Goal: Transaction & Acquisition: Purchase product/service

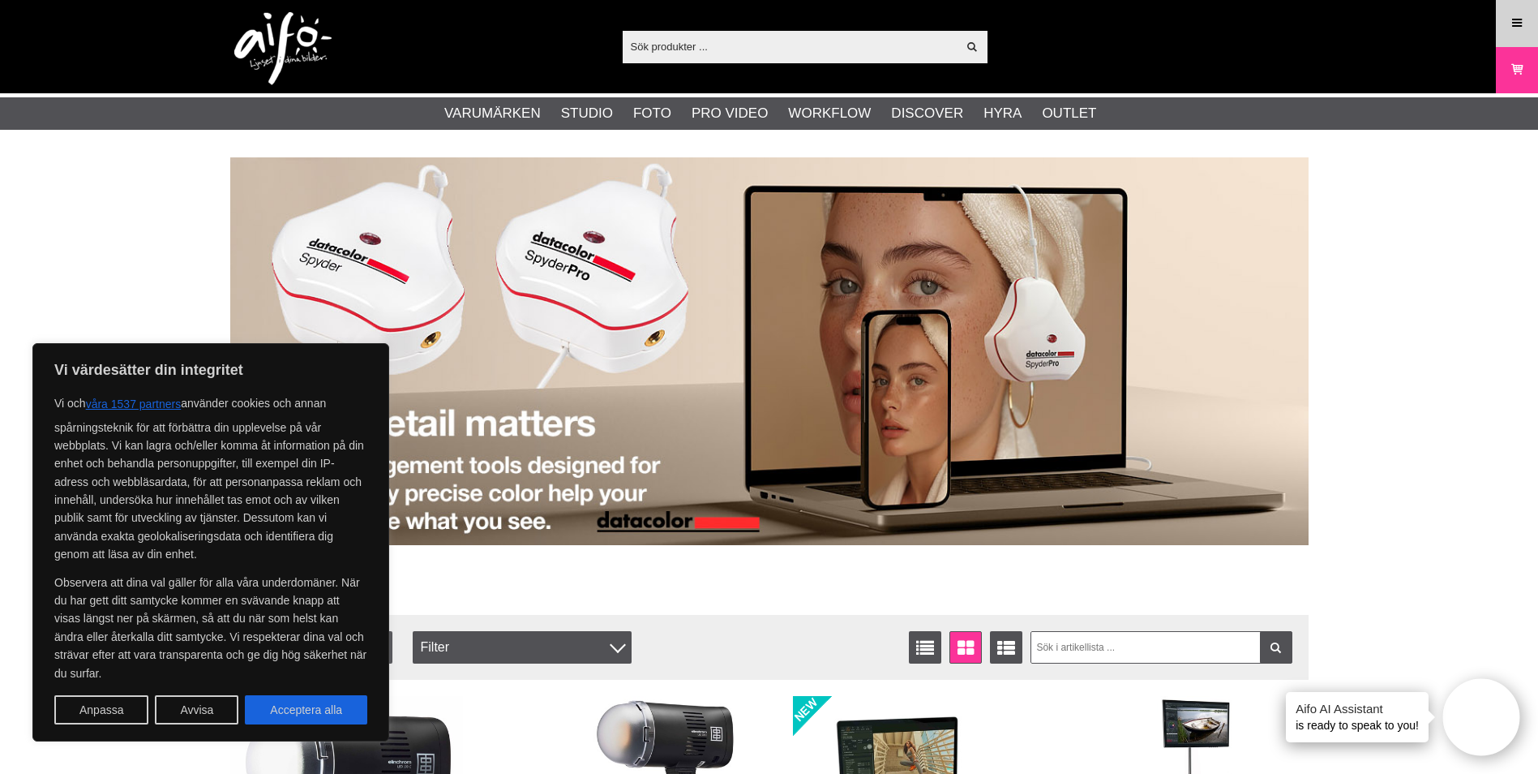
click at [1521, 31] on icon at bounding box center [1517, 24] width 15 height 18
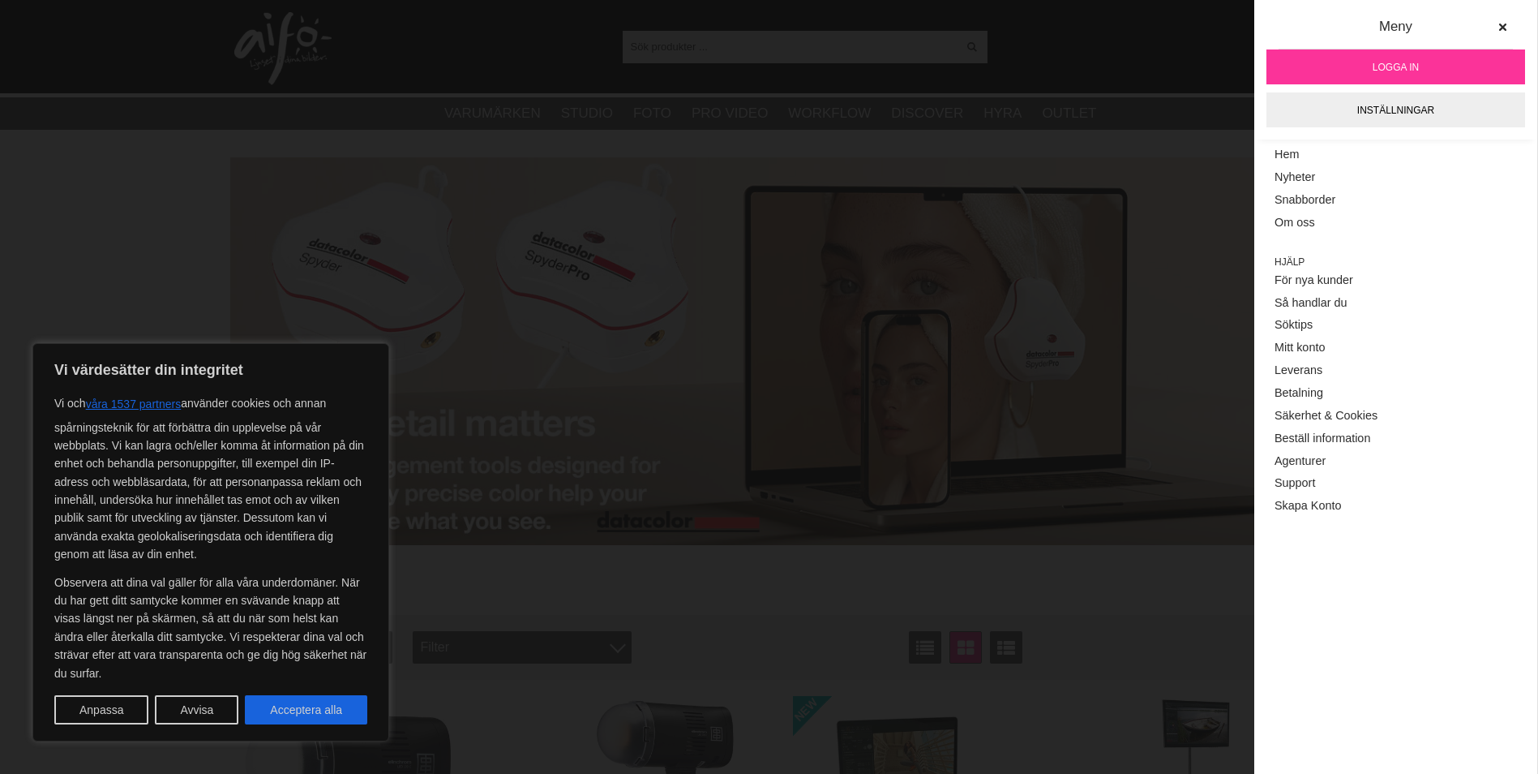
click at [1408, 67] on span "Logga in" at bounding box center [1396, 67] width 46 height 15
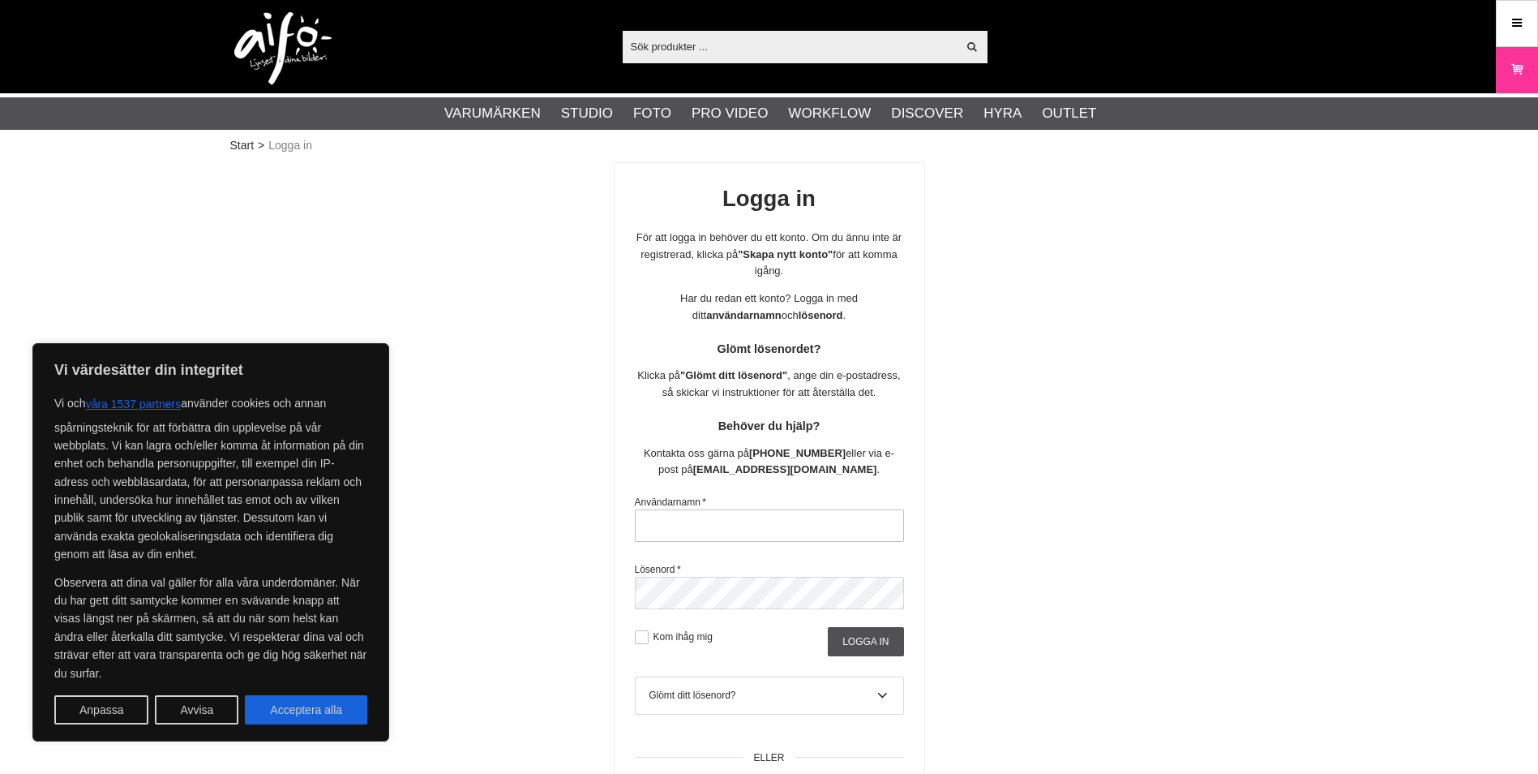
click at [746, 524] on input "text" at bounding box center [769, 525] width 269 height 32
type input "sajber"
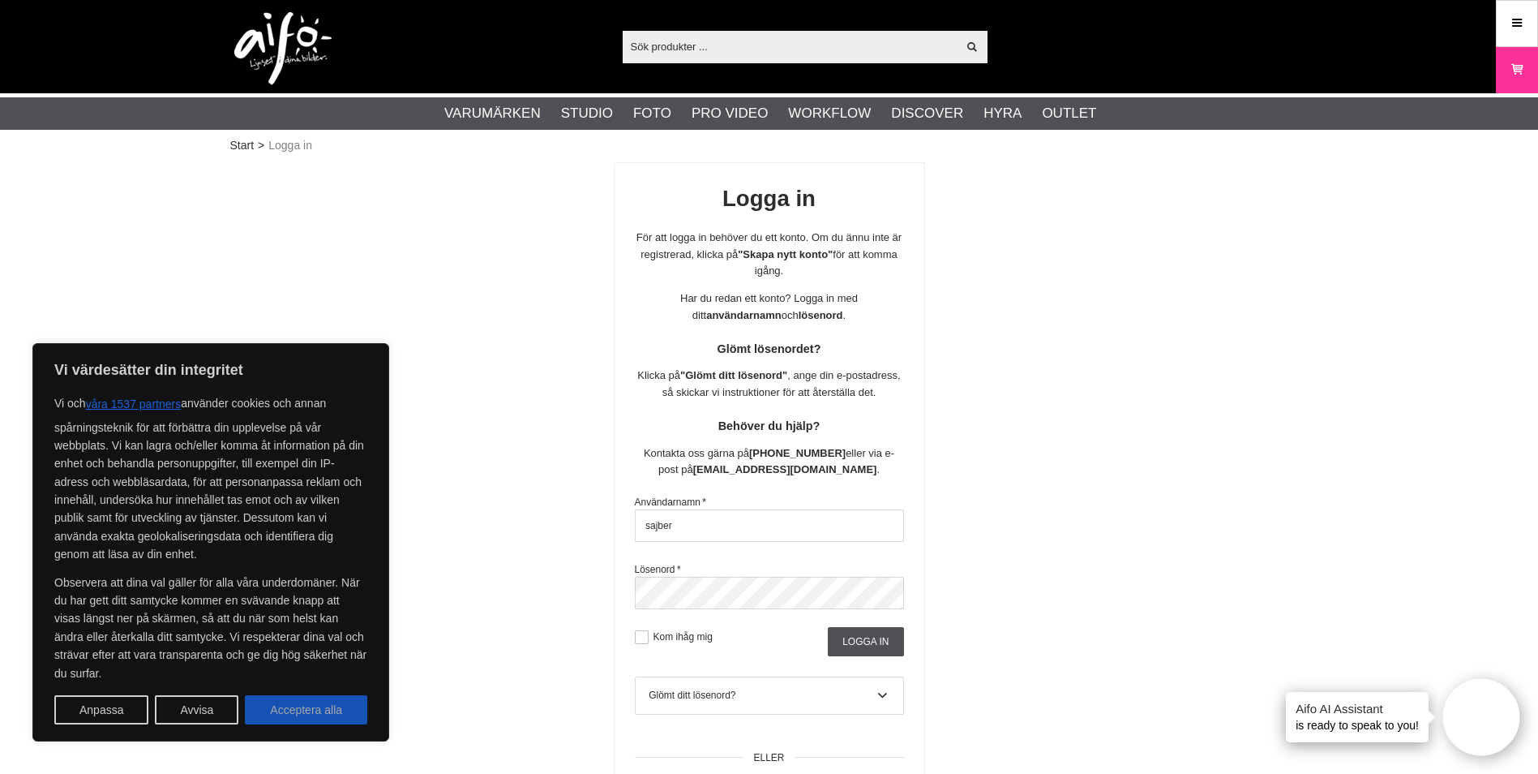
click at [252, 717] on button "Acceptera alla" at bounding box center [306, 709] width 122 height 29
checkbox input "true"
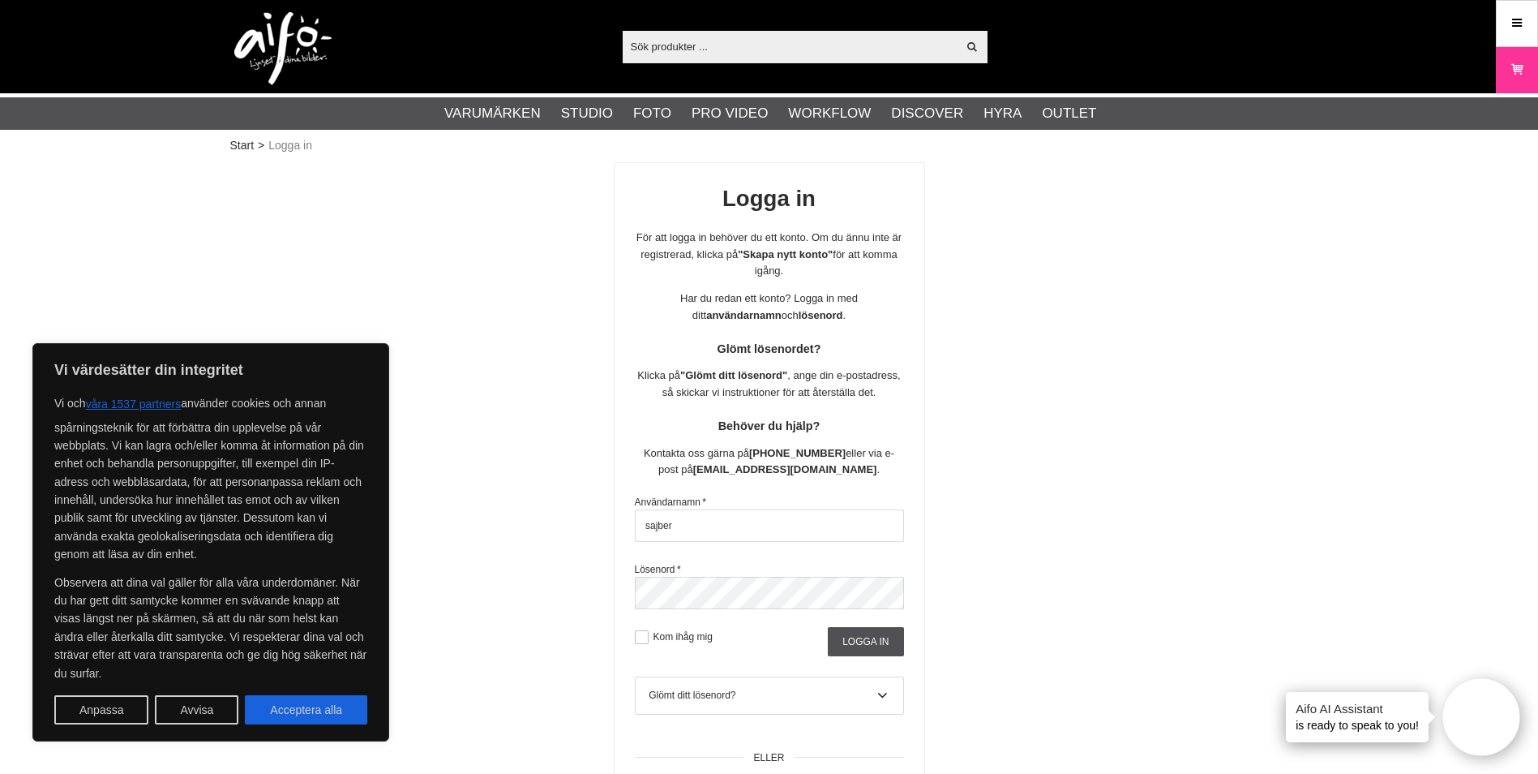
checkbox input "true"
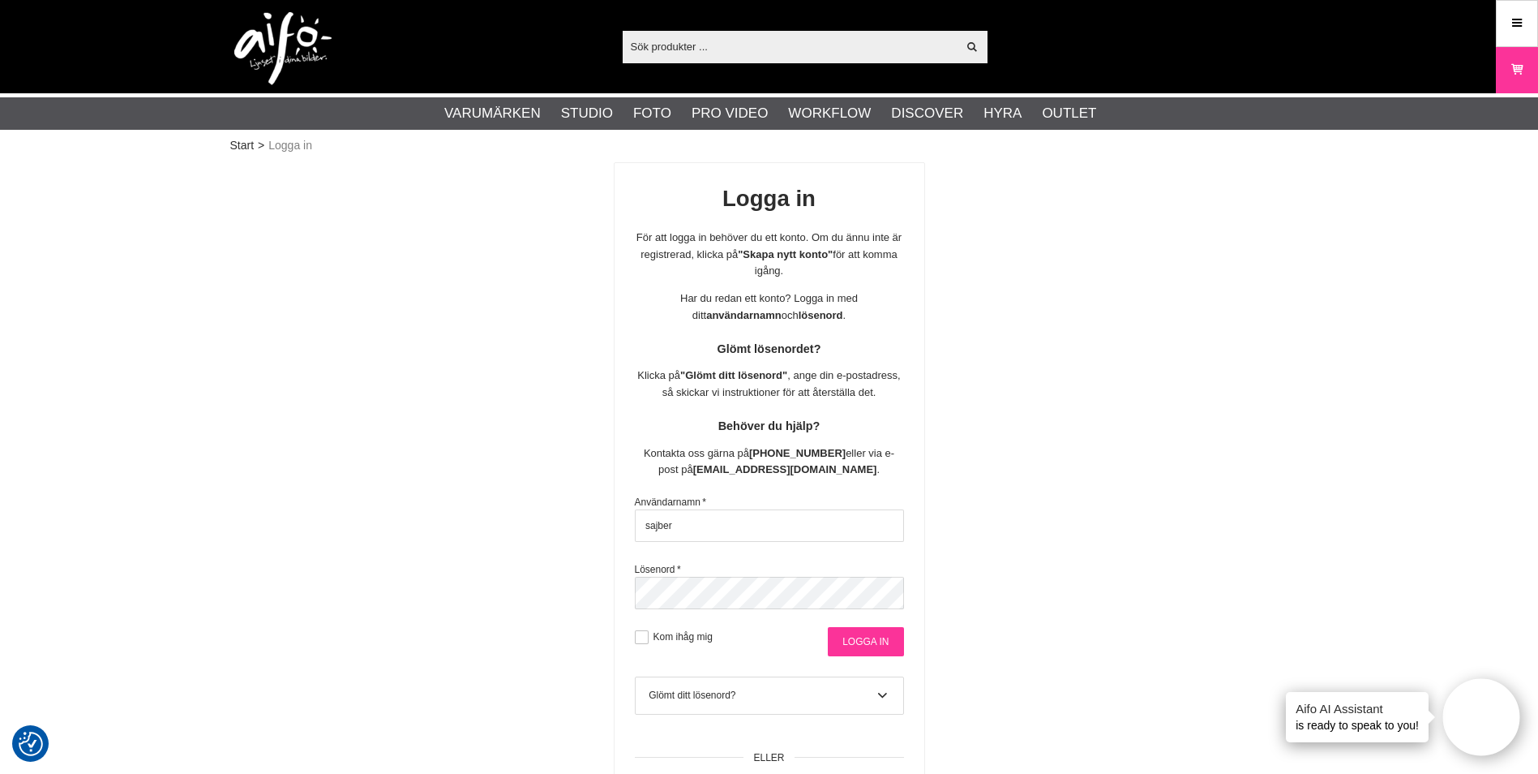
click at [882, 647] on input "Logga in" at bounding box center [865, 641] width 75 height 29
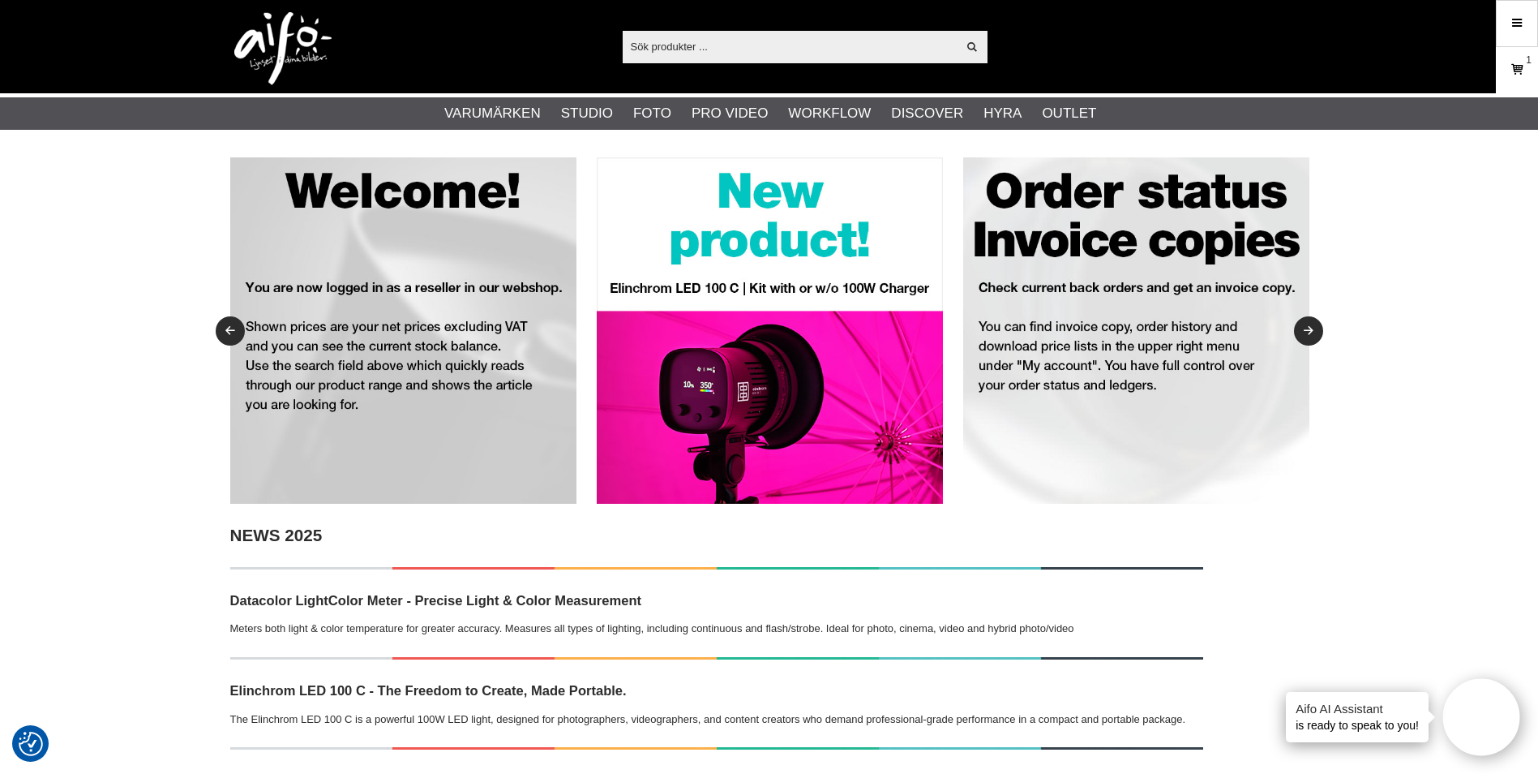
click at [1503, 71] on link "Varukorg 1" at bounding box center [1517, 70] width 41 height 38
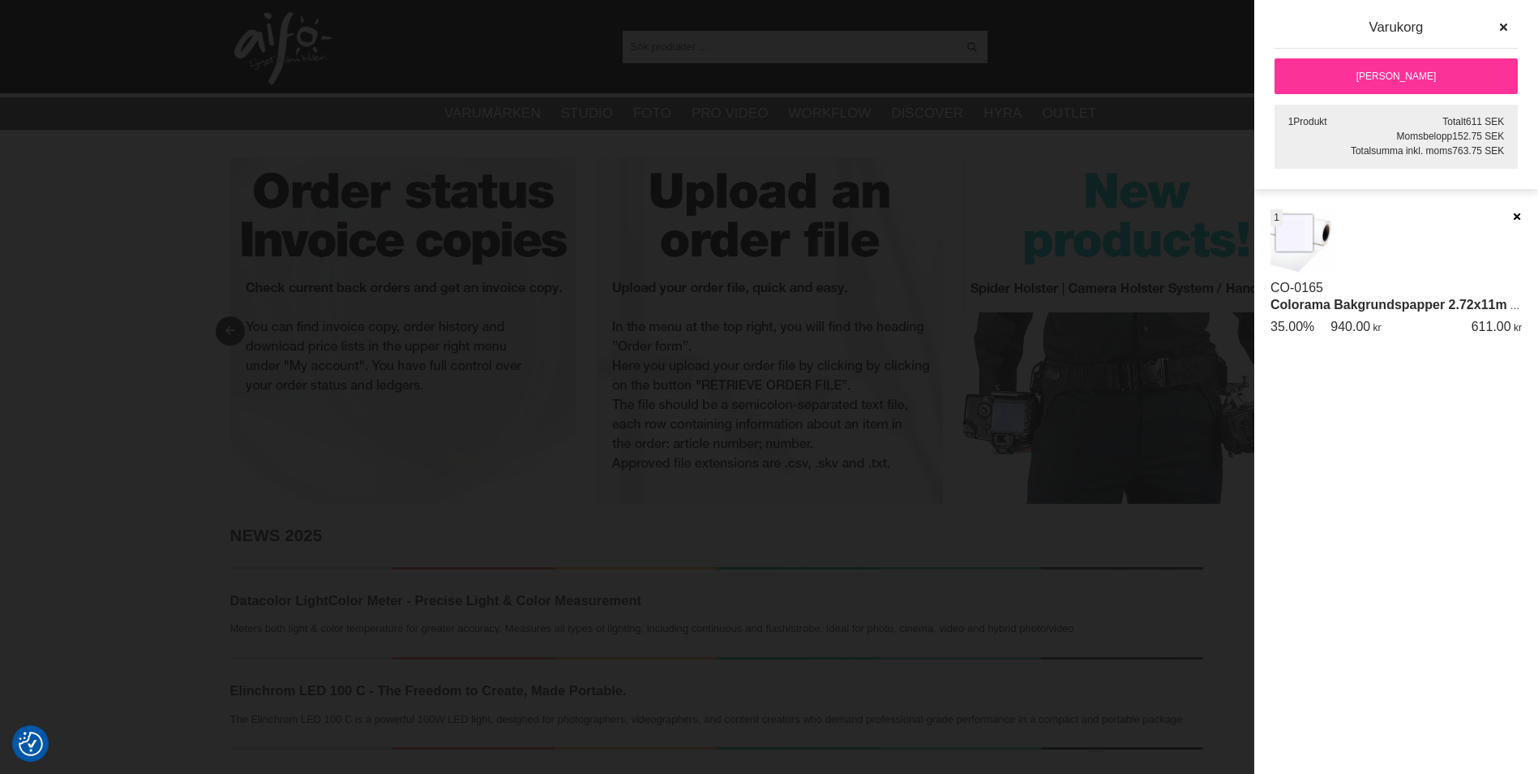
click at [1519, 212] on icon at bounding box center [1516, 216] width 11 height 11
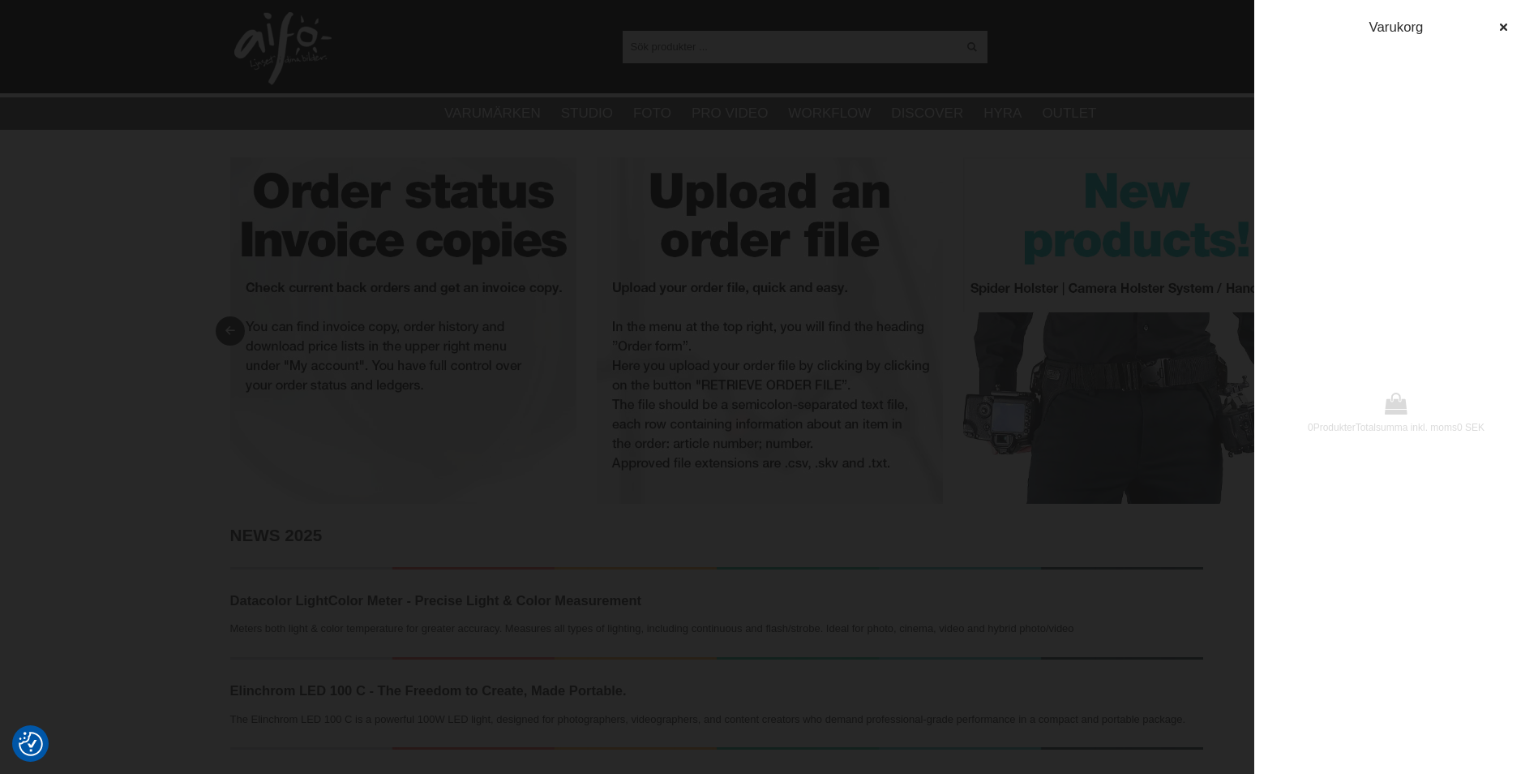
click at [971, 203] on div at bounding box center [769, 387] width 1538 height 774
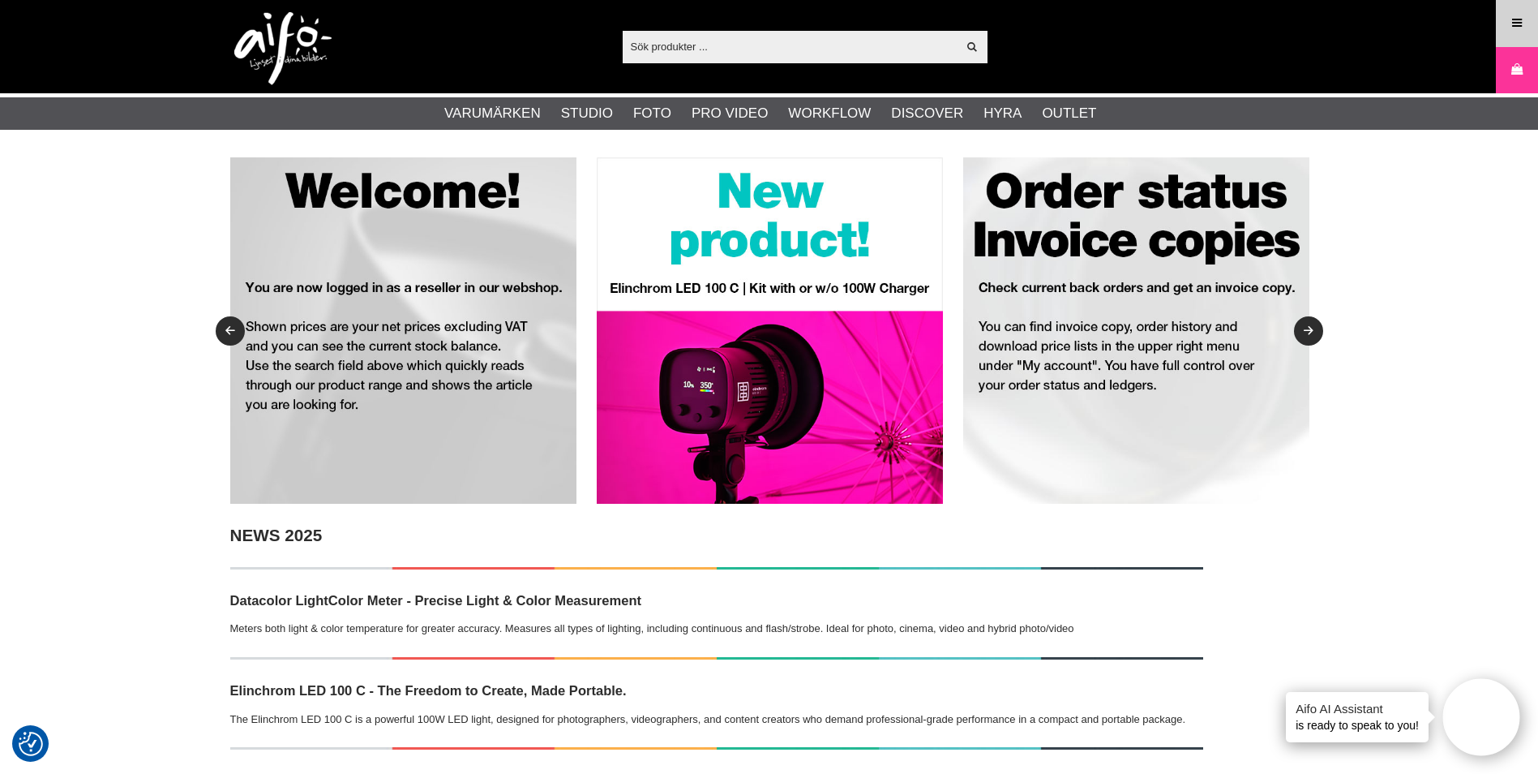
click at [1533, 28] on link "Meny" at bounding box center [1517, 23] width 41 height 38
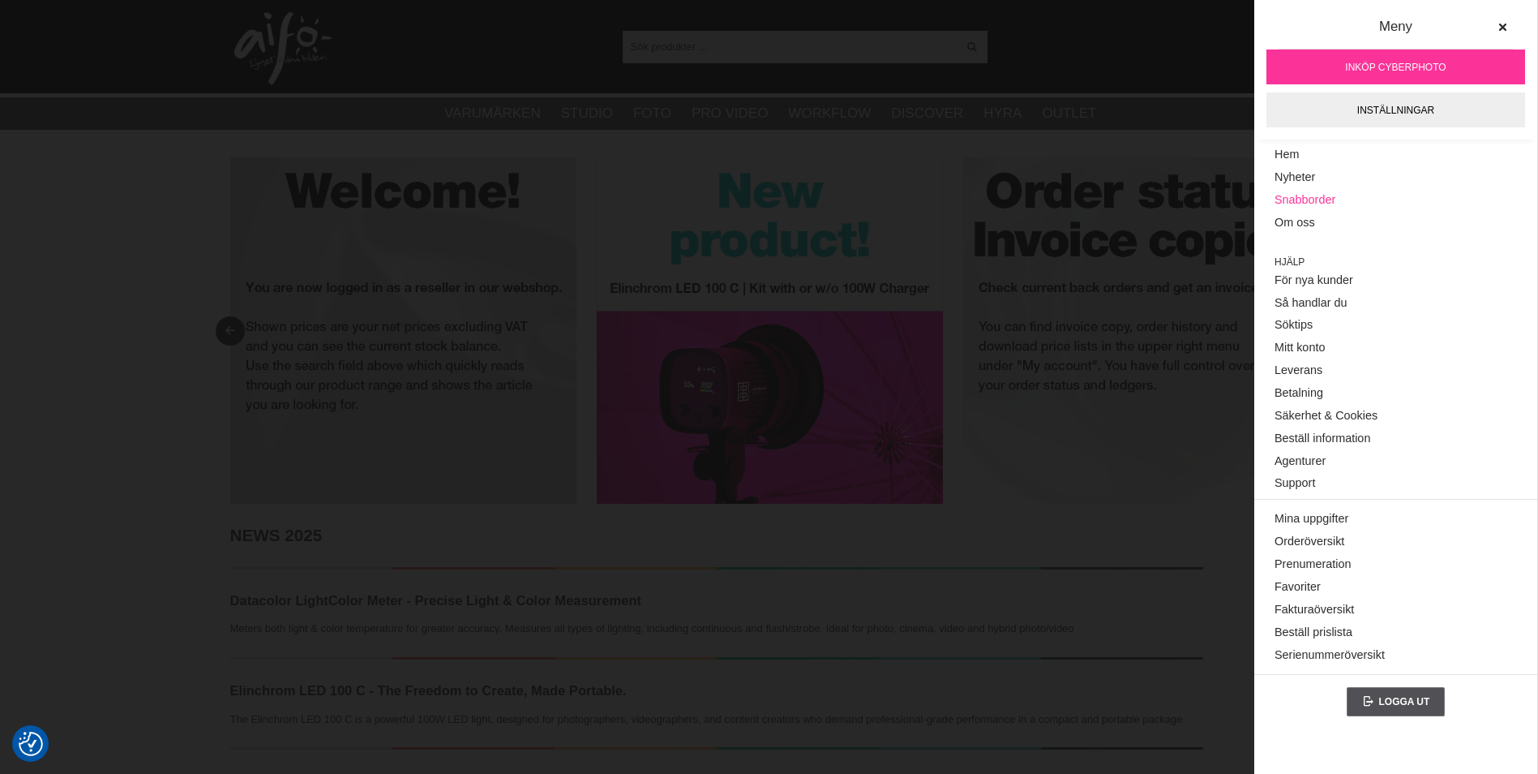
click at [1327, 198] on link "Snabborder" at bounding box center [1396, 200] width 242 height 23
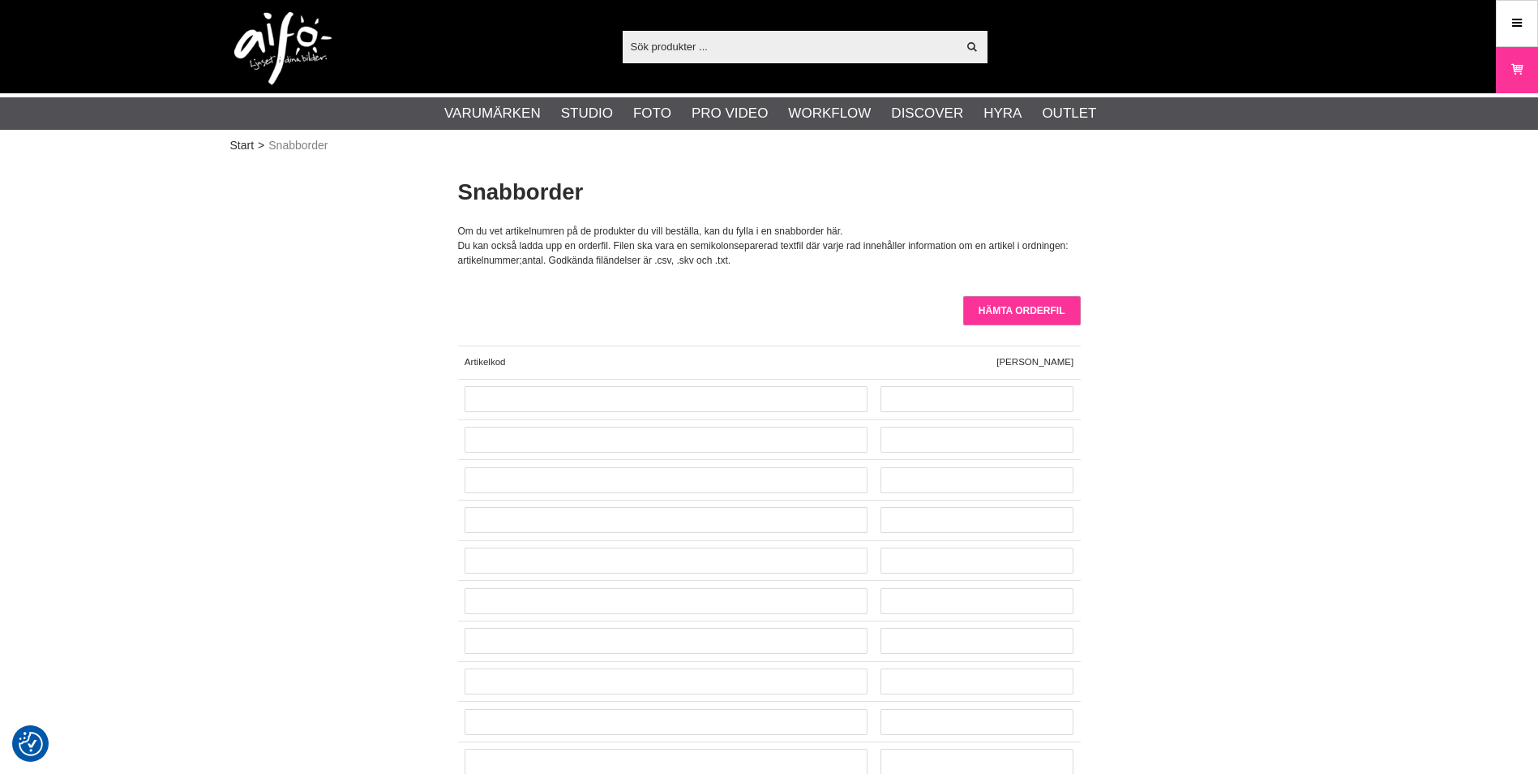
click at [1054, 310] on input "Hämta orderfil" at bounding box center [1022, 310] width 118 height 29
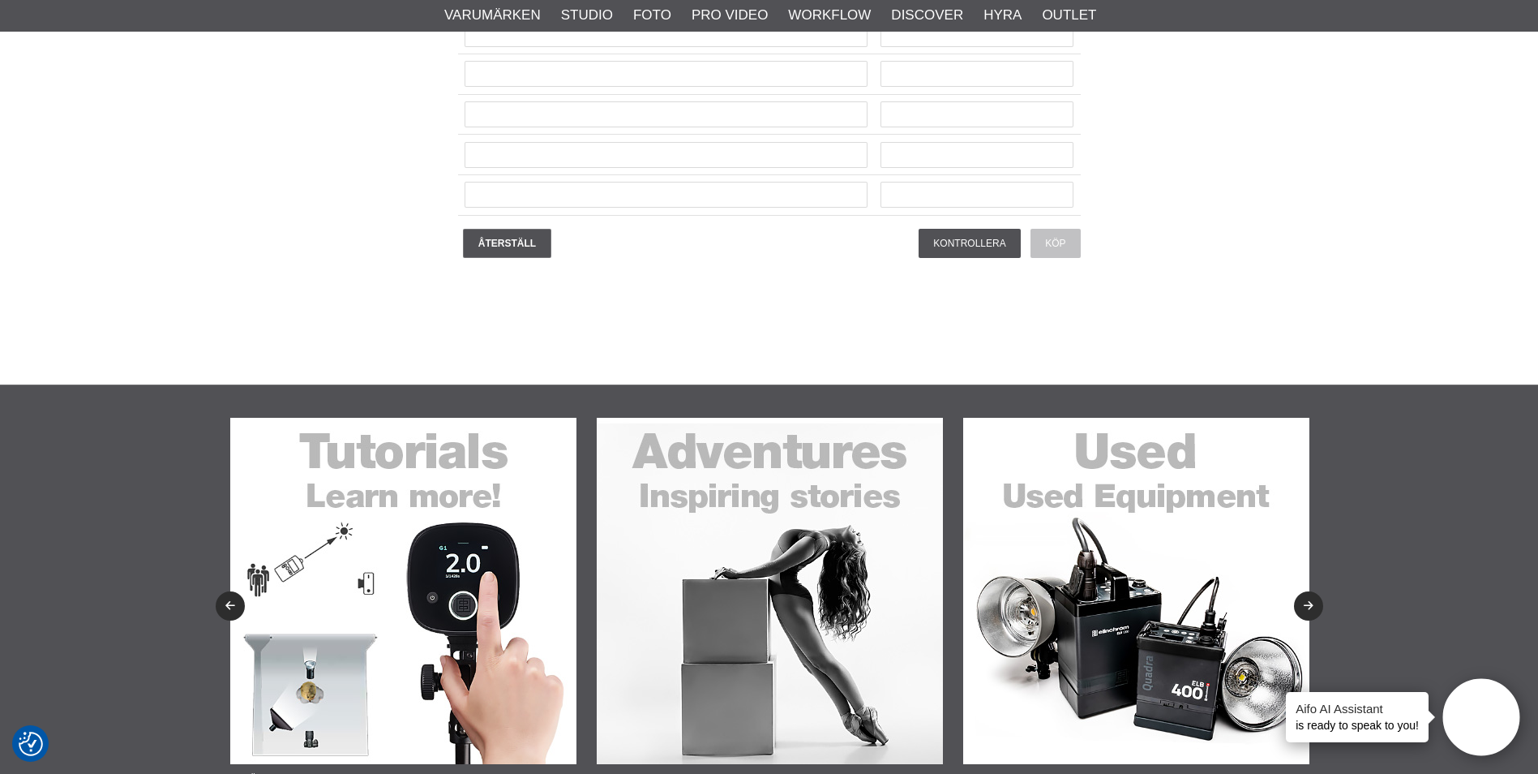
scroll to position [4298, 0]
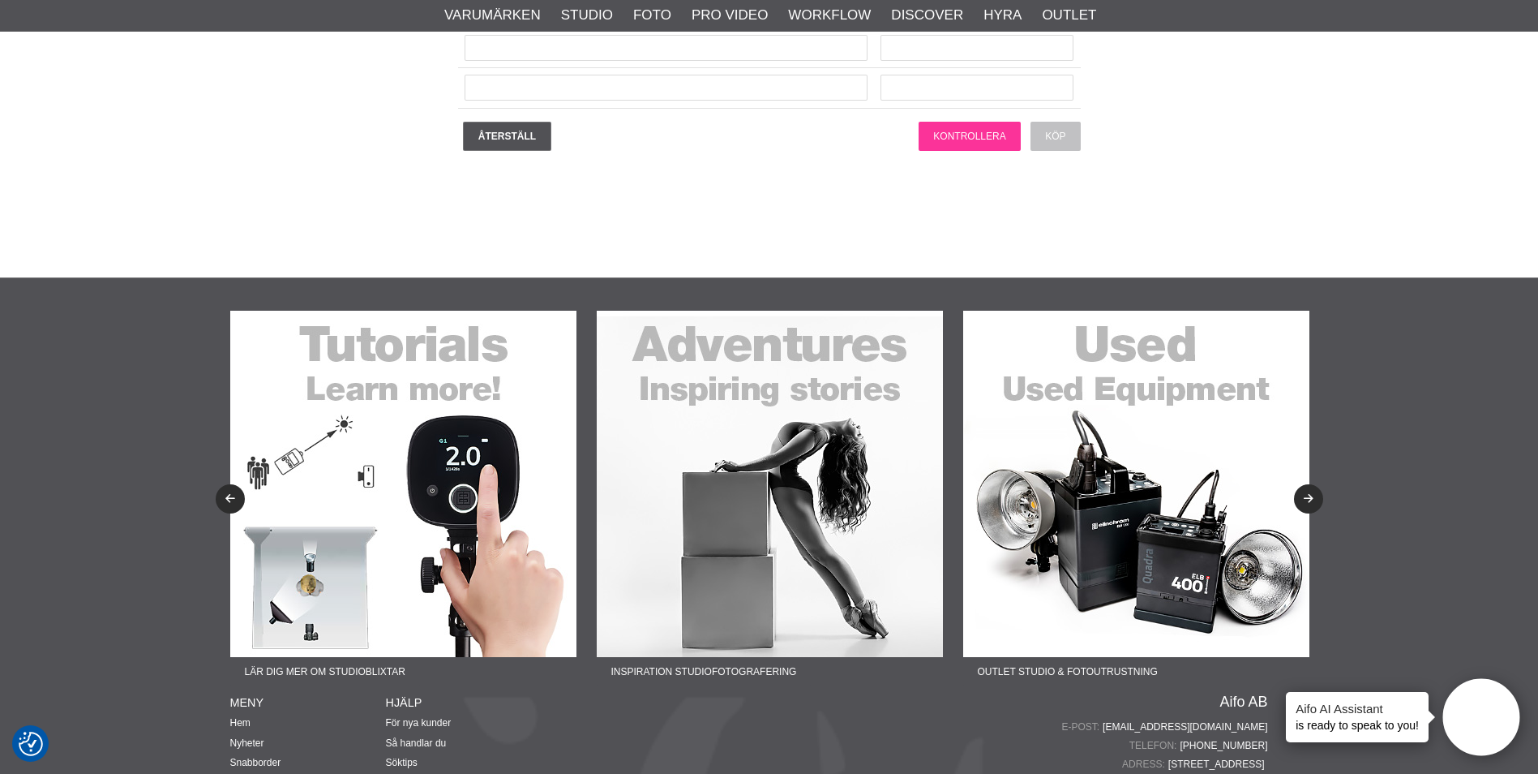
click at [954, 142] on input "Kontrollera" at bounding box center [969, 136] width 101 height 29
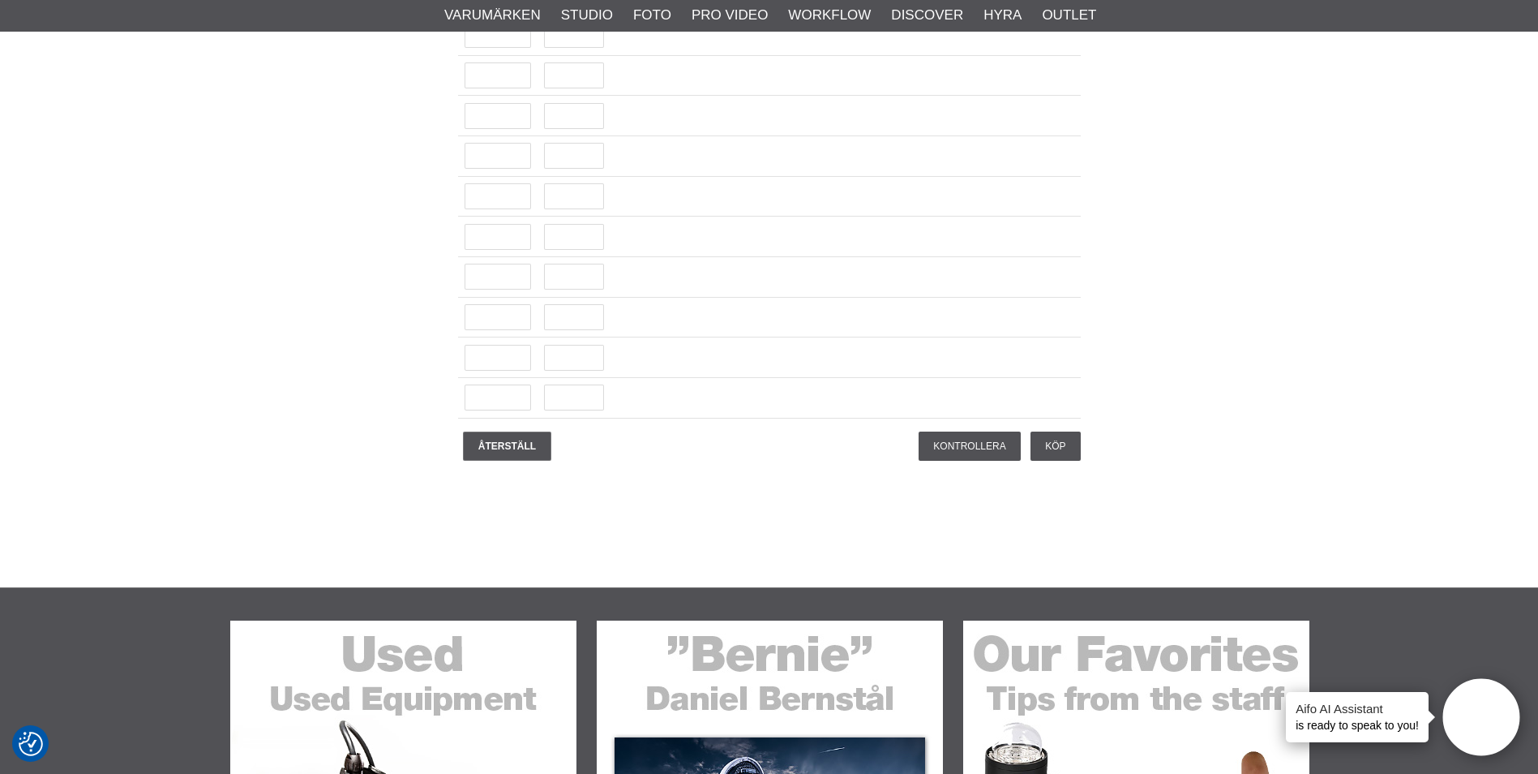
scroll to position [4329, 0]
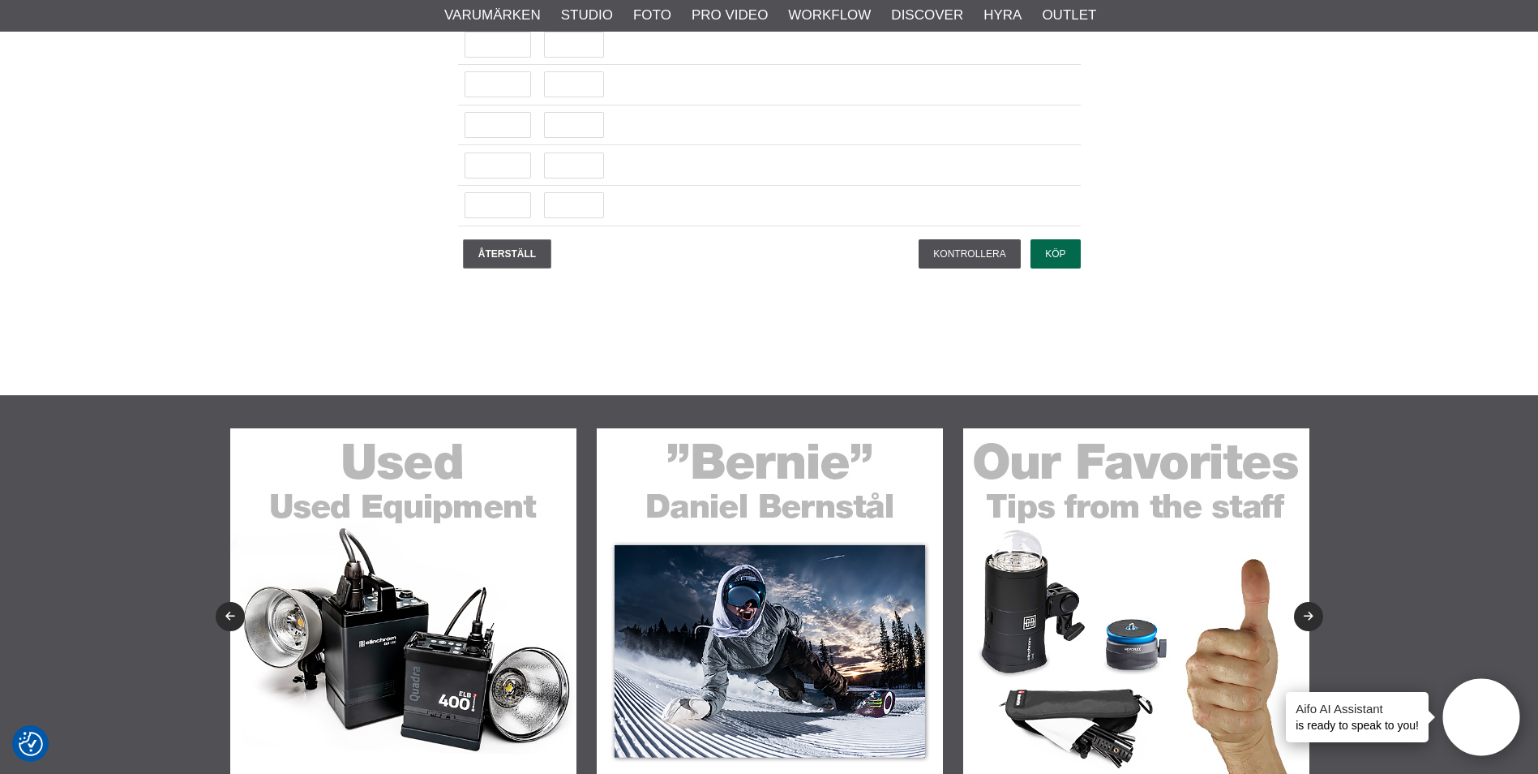
click at [1044, 260] on input "Köp" at bounding box center [1055, 253] width 49 height 29
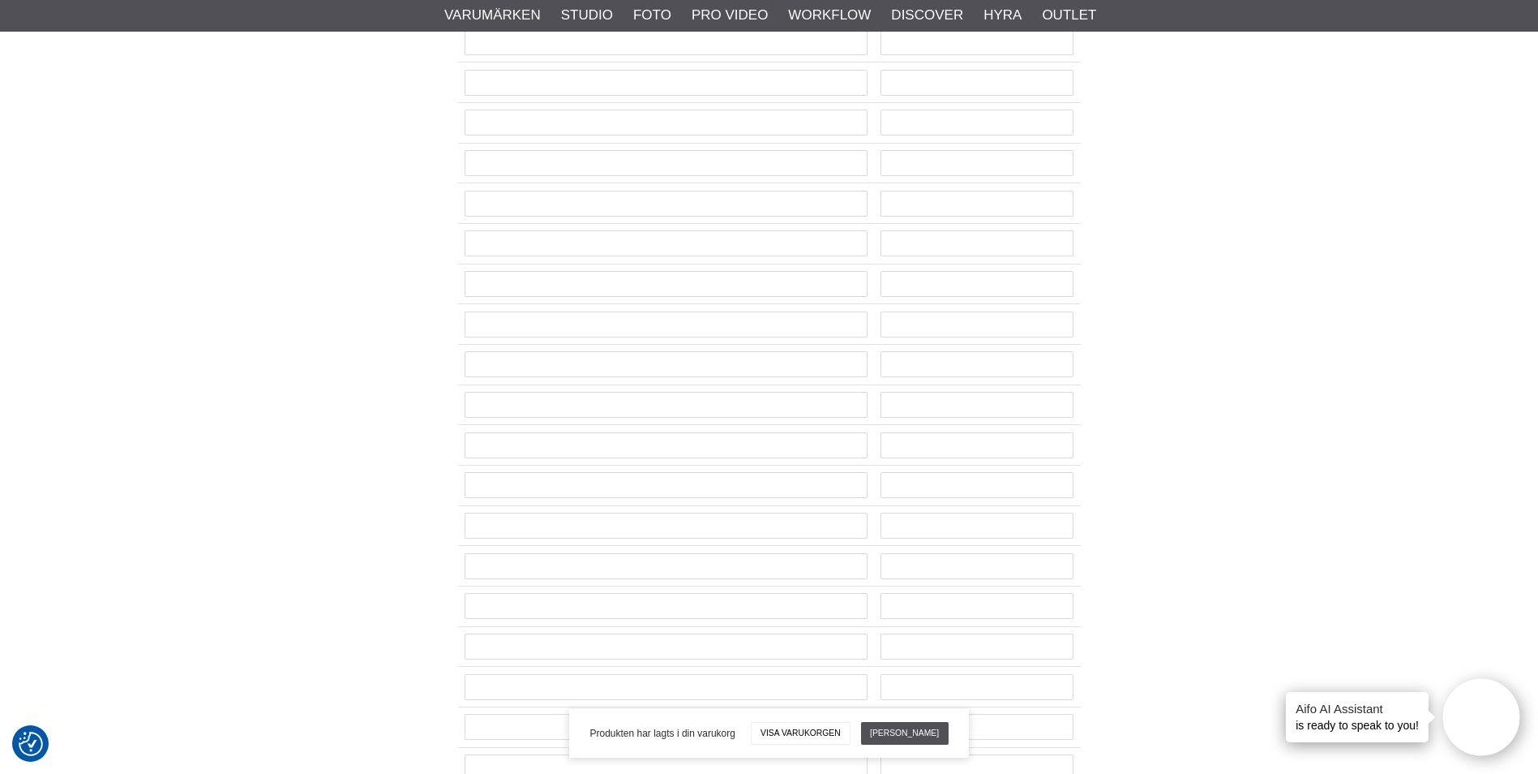
scroll to position [0, 0]
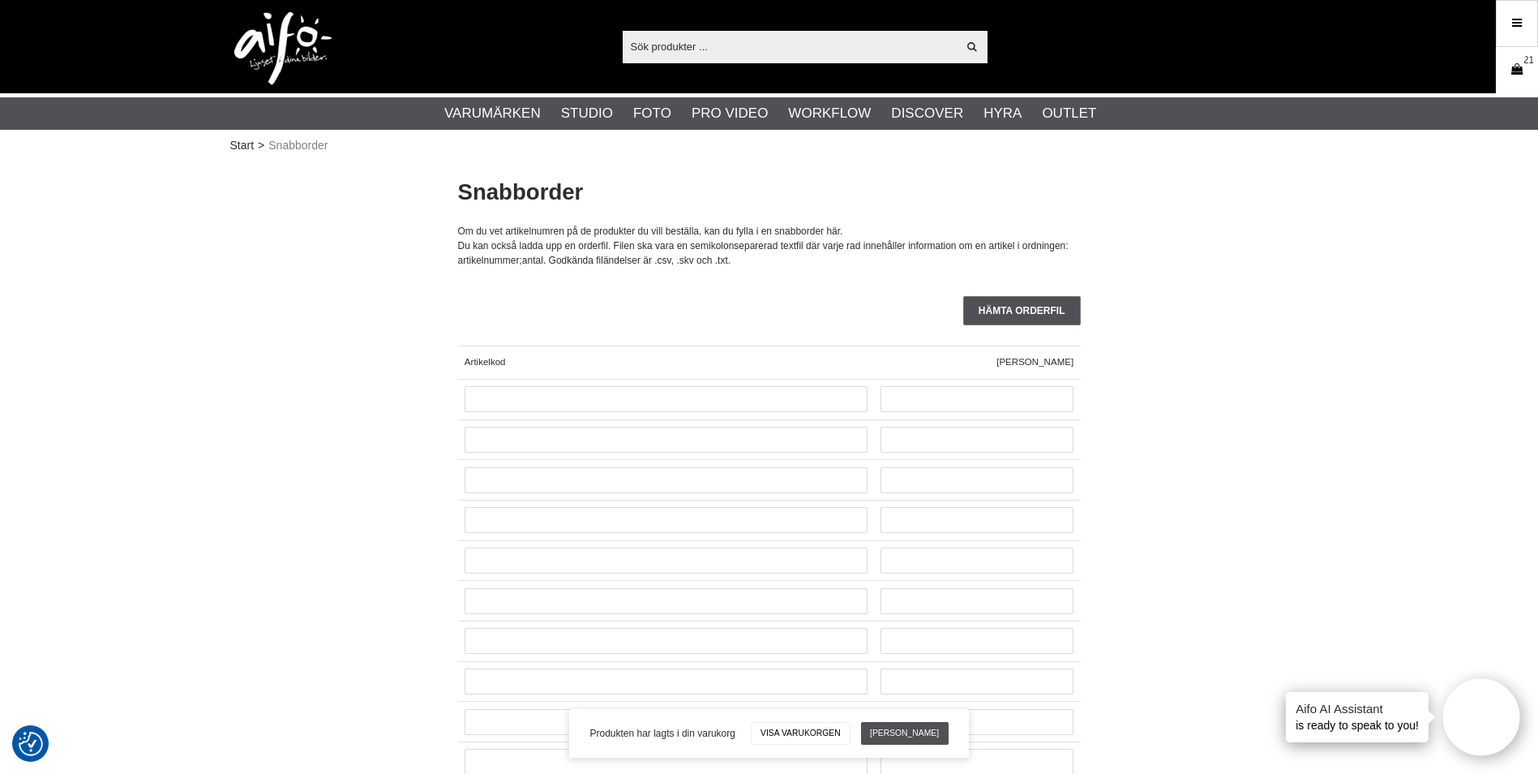
click at [1503, 70] on link "Varukorg 21" at bounding box center [1517, 70] width 41 height 38
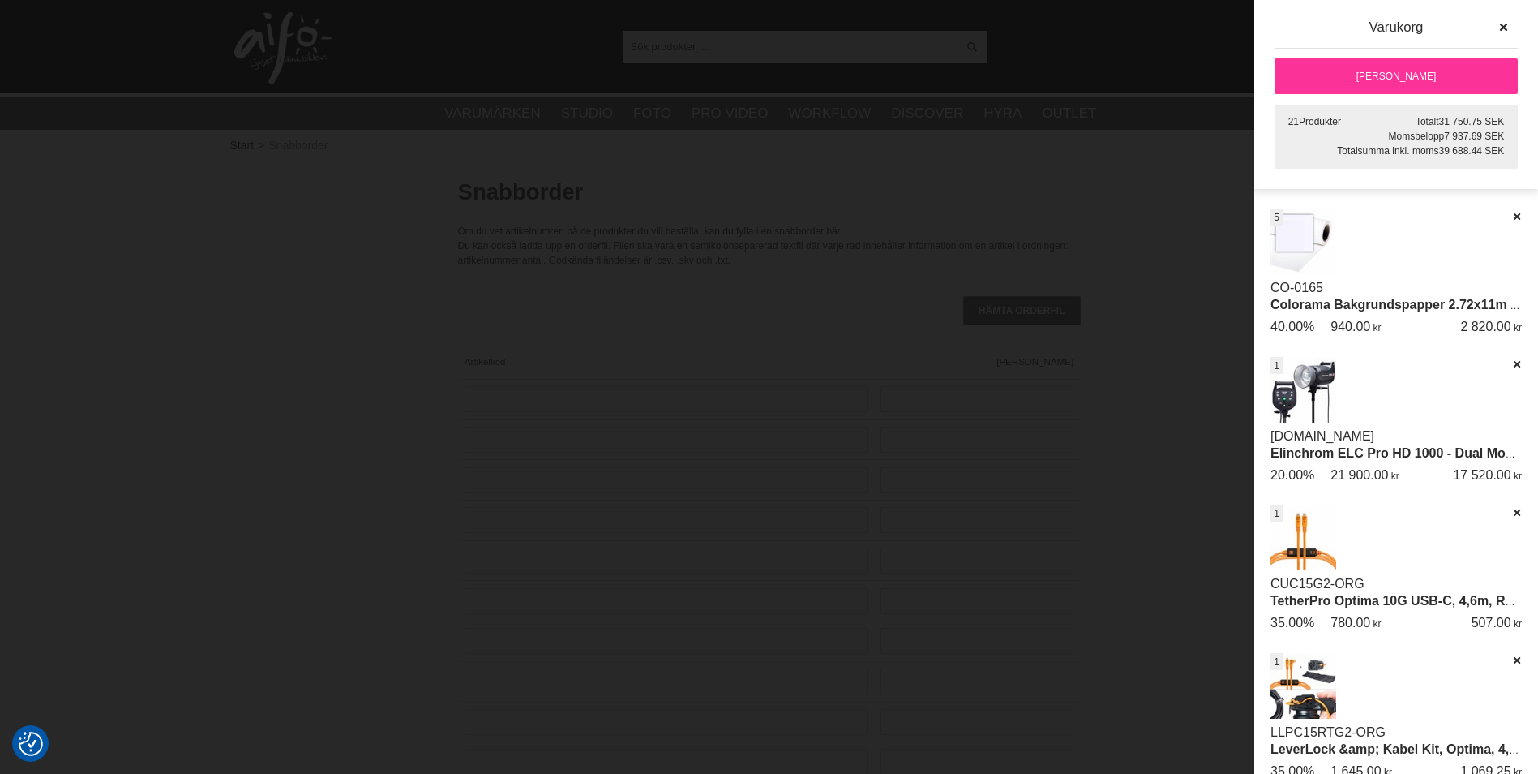
click at [1430, 80] on link "[PERSON_NAME]" at bounding box center [1396, 76] width 243 height 36
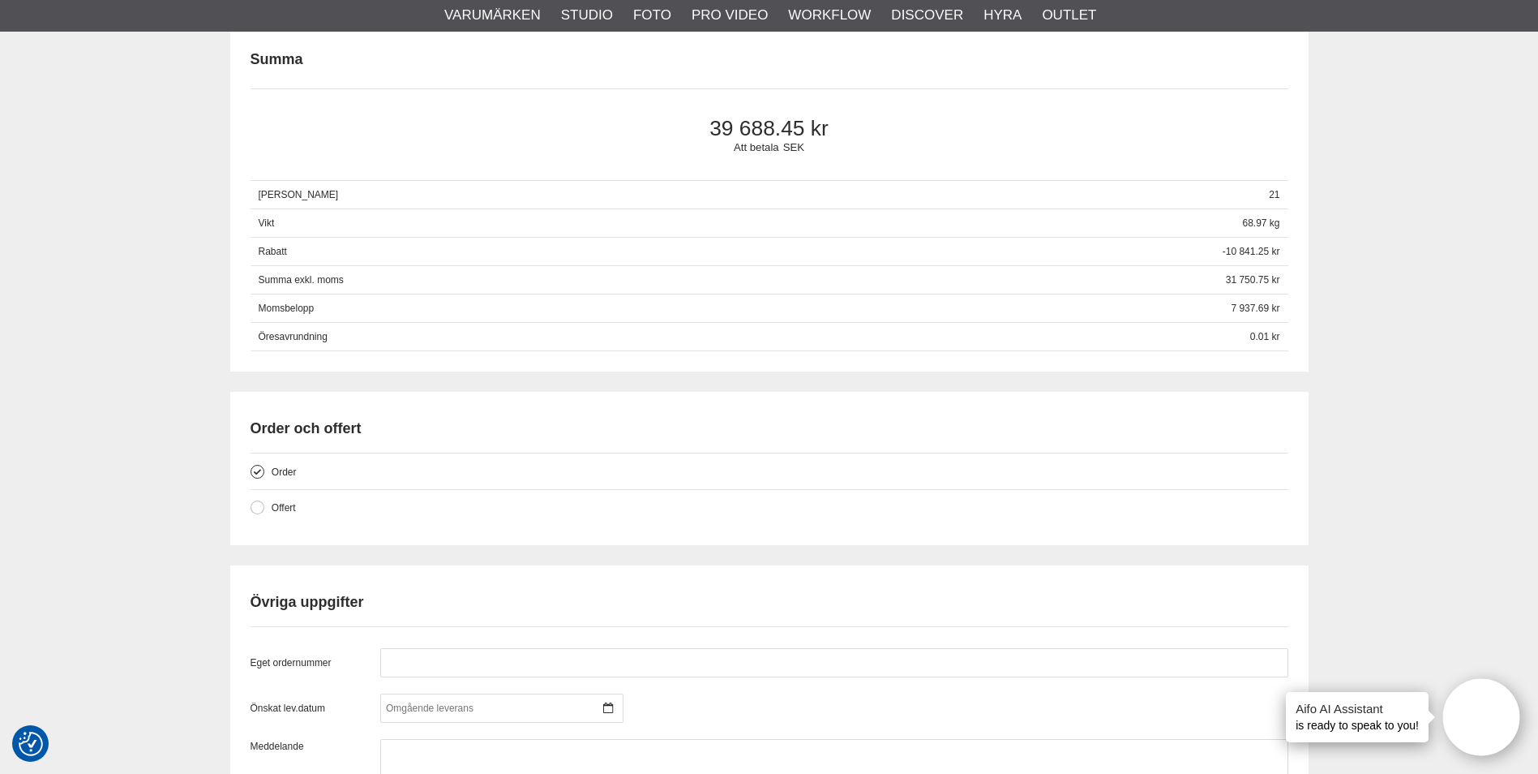
scroll to position [1297, 0]
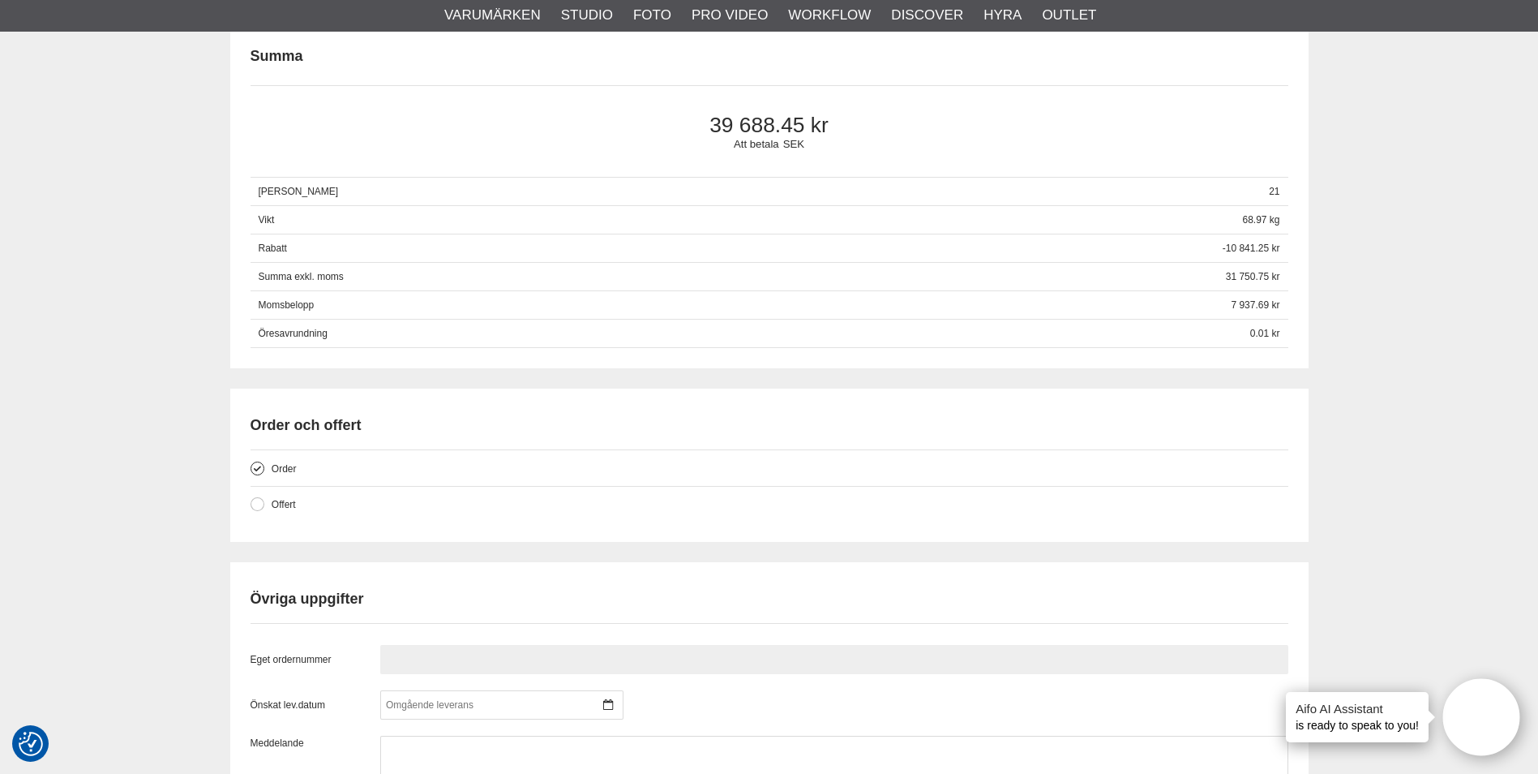
click at [415, 654] on input "text" at bounding box center [834, 659] width 908 height 29
type input "874207"
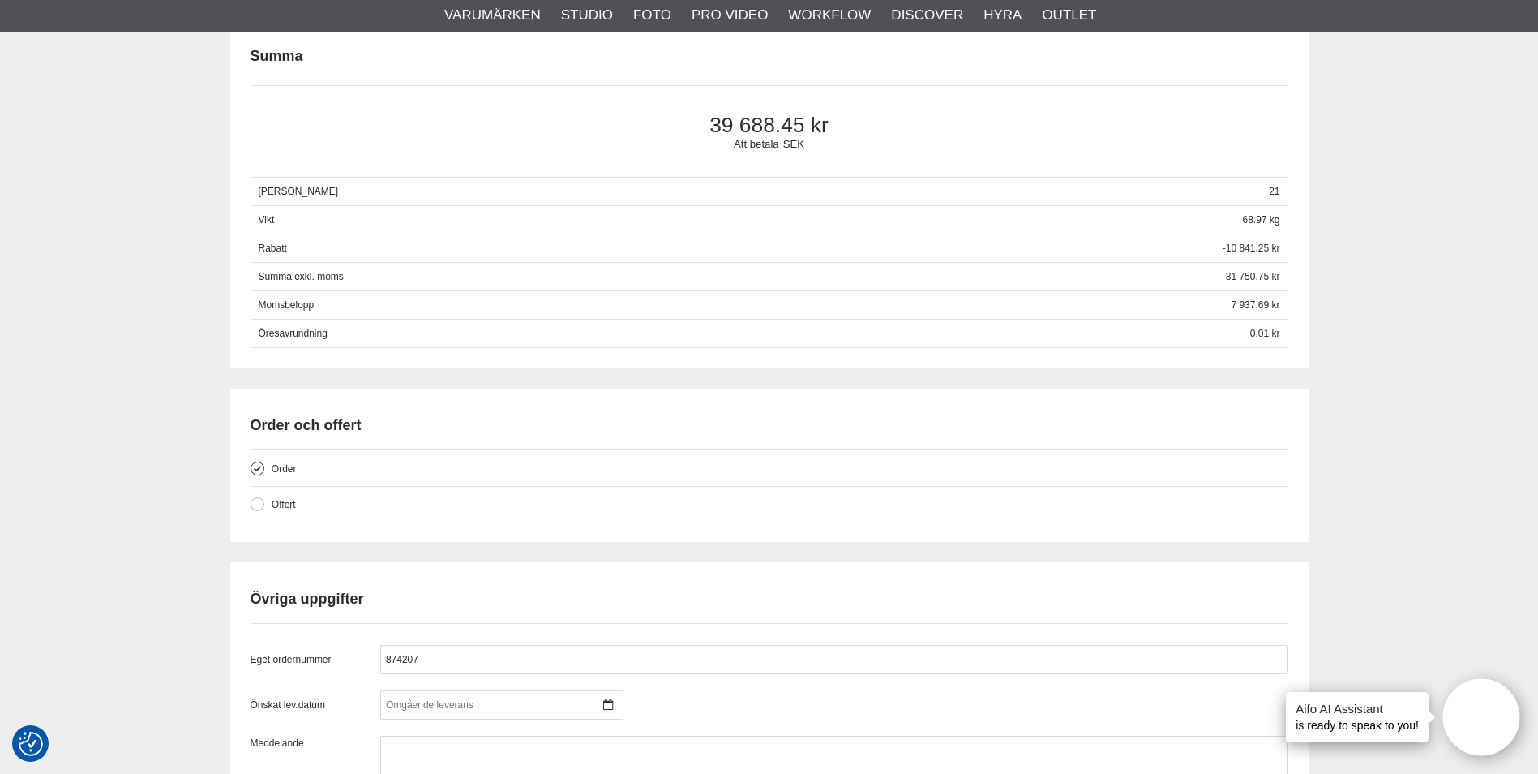
click at [1383, 611] on div "Kassa [GEOGRAPHIC_DATA] Exkl. moms Artikelkod Benämning Antal Pris [GEOGRAPHIC_…" at bounding box center [769, 163] width 1538 height 2606
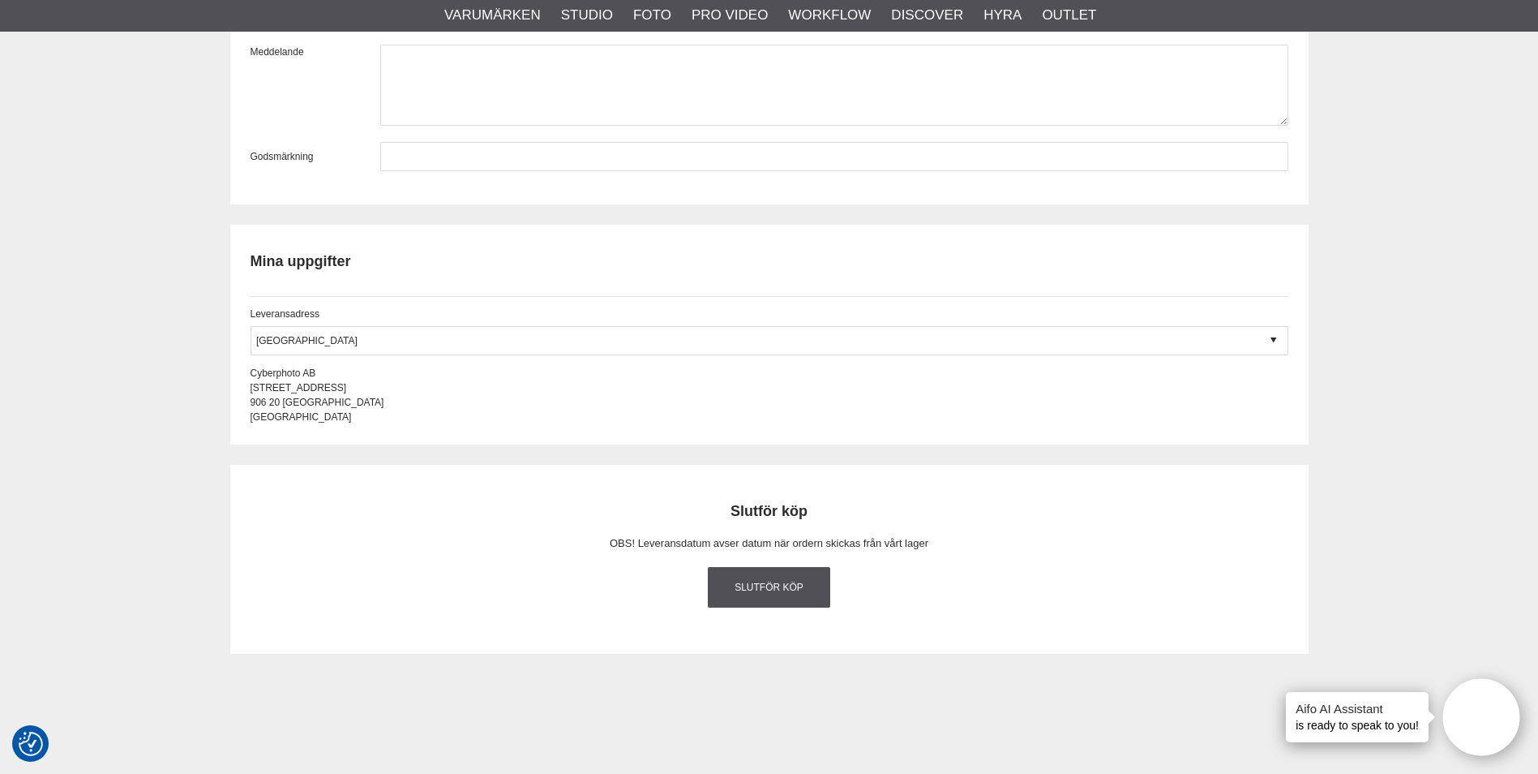
scroll to position [2027, 0]
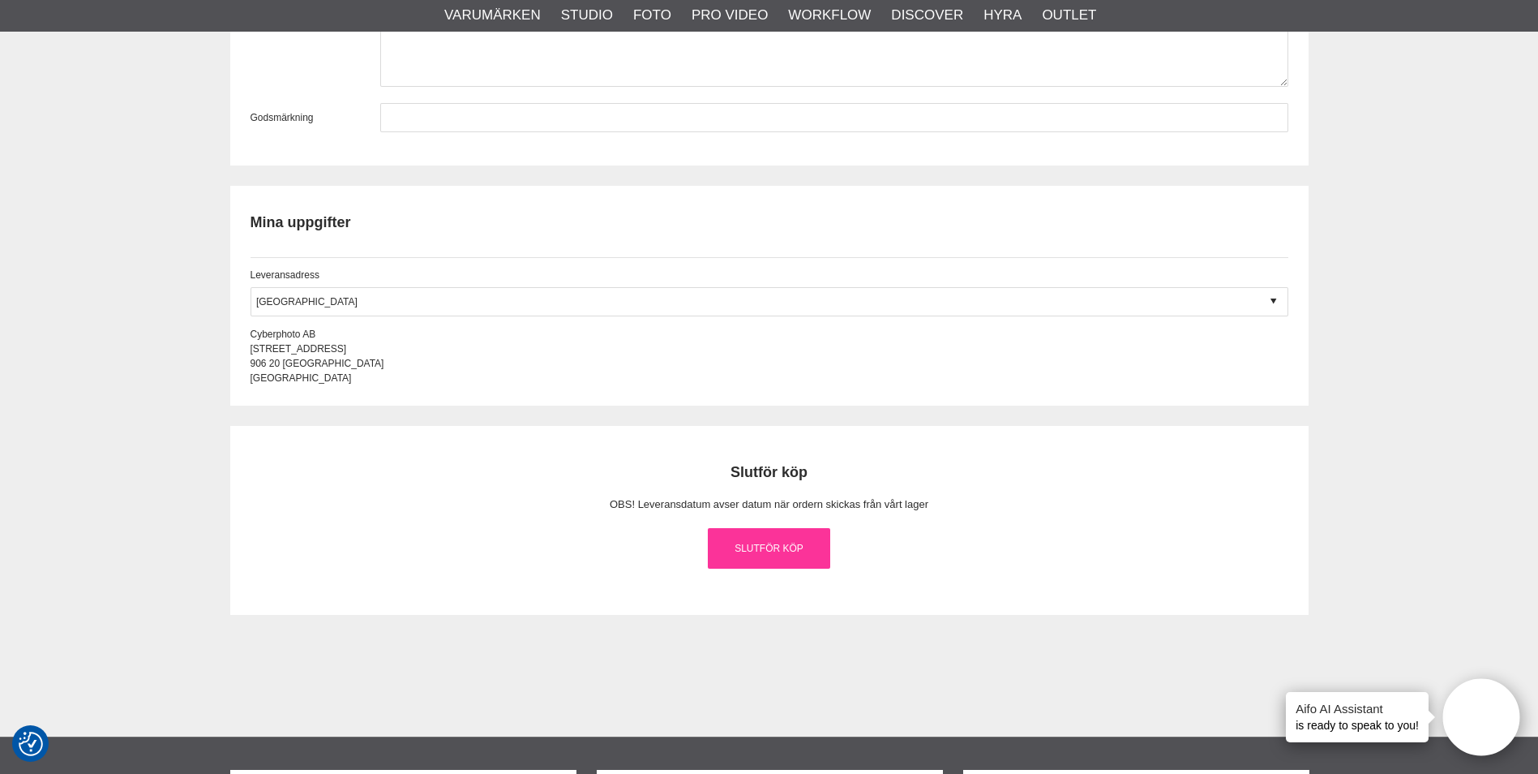
click at [741, 538] on link "Slutför köp" at bounding box center [769, 548] width 123 height 41
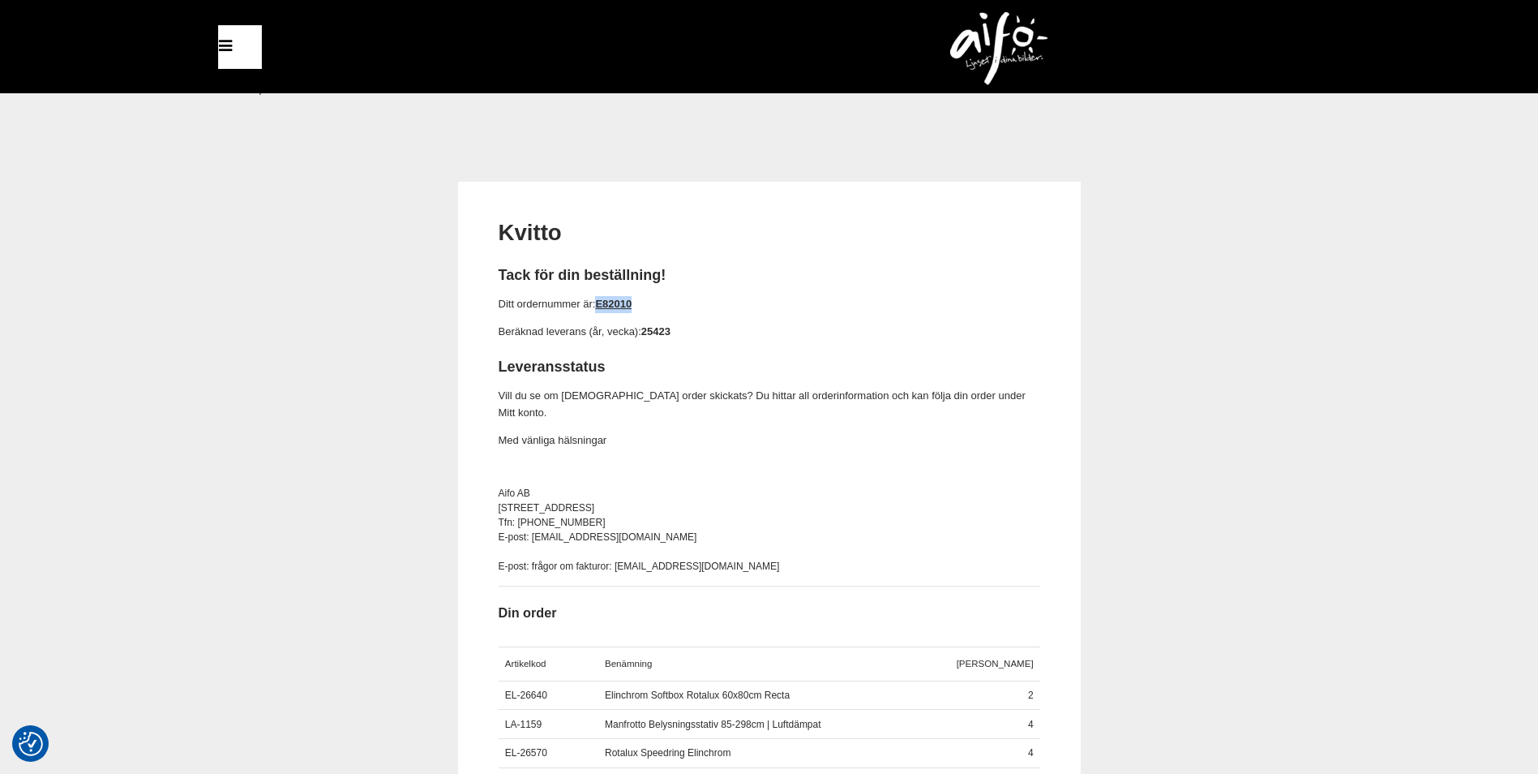
drag, startPoint x: 644, startPoint y: 300, endPoint x: 598, endPoint y: 301, distance: 46.2
click at [598, 301] on p "Ditt ordernummer är: E82010" at bounding box center [770, 304] width 542 height 17
copy link "E82010"
